Goal: Check status

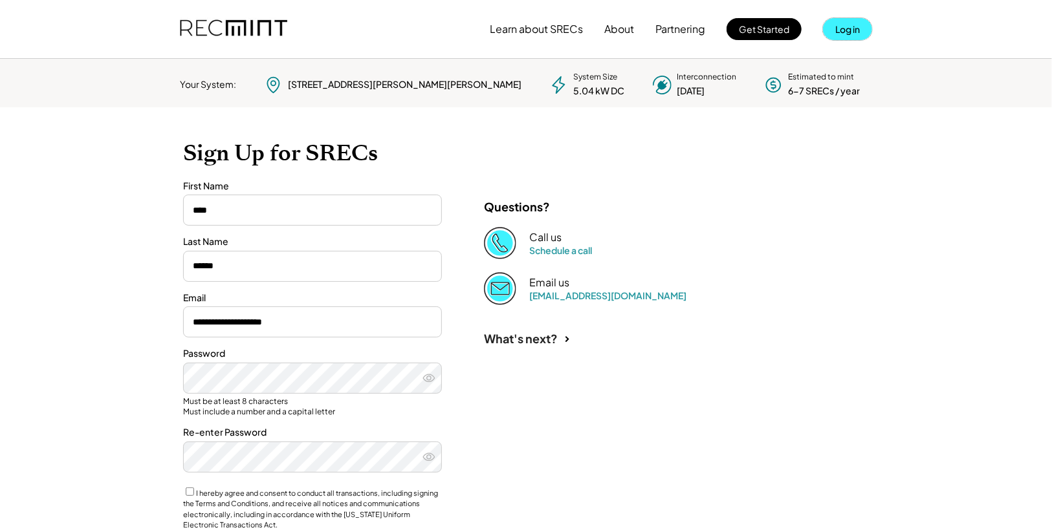
click at [849, 34] on button "Log in" at bounding box center [847, 29] width 49 height 22
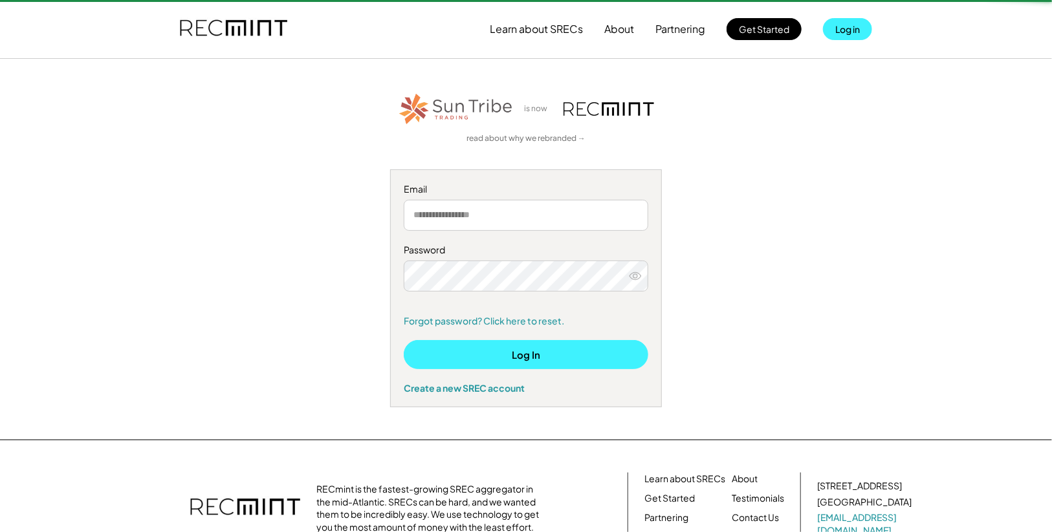
click at [530, 355] on button "Log In" at bounding box center [526, 354] width 244 height 29
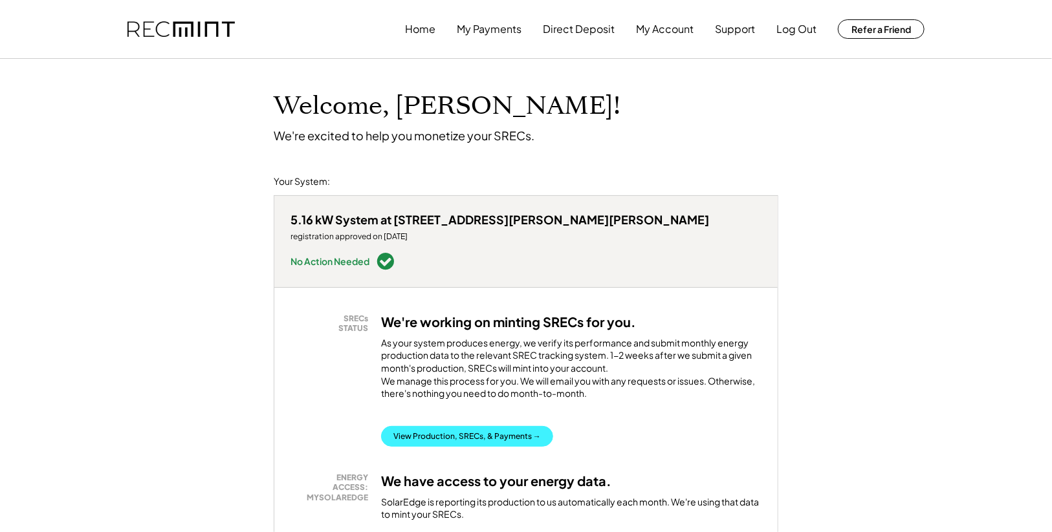
click at [452, 426] on button "View Production, SRECs, & Payments →" at bounding box center [467, 436] width 172 height 21
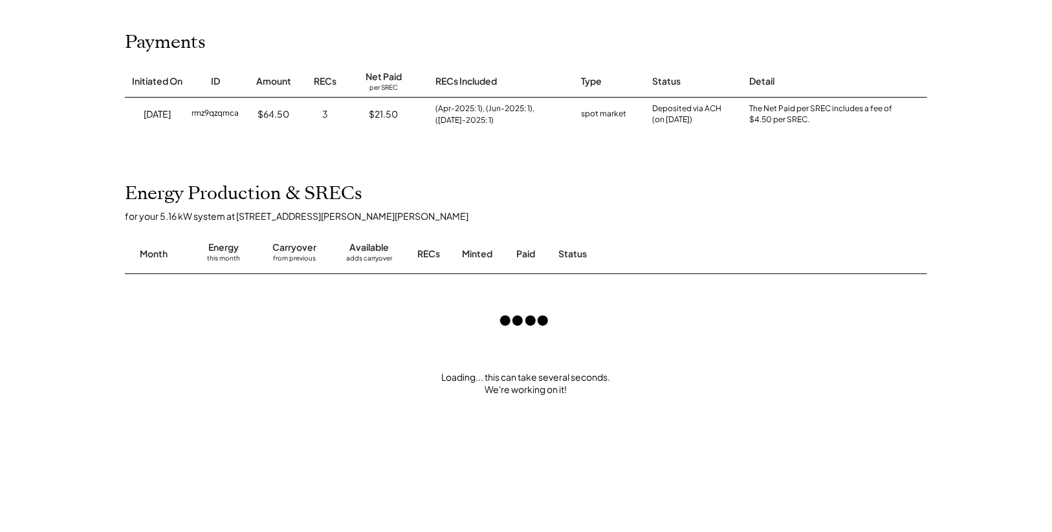
scroll to position [155, 0]
